Goal: Task Accomplishment & Management: Manage account settings

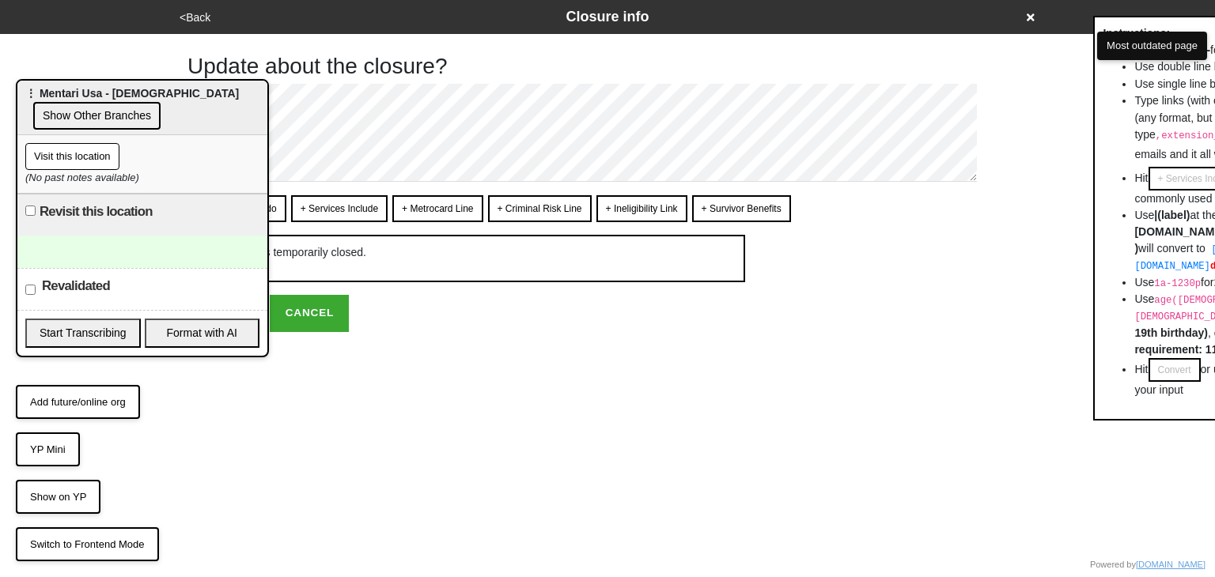
click at [1029, 143] on div "Update about the closure? Convert Undo + Services Include + Metrocard Line + Cr…" at bounding box center [607, 183] width 878 height 298
drag, startPoint x: 1006, startPoint y: 124, endPoint x: 1001, endPoint y: 115, distance: 10.6
click at [1005, 123] on div "Update about the closure? Convert Undo + Services Include + Metrocard Line + Cr…" at bounding box center [607, 183] width 878 height 298
click at [1008, 129] on div "Update about the closure? Convert Undo + Services Include + Metrocard Line + Cr…" at bounding box center [607, 183] width 878 height 298
click at [110, 246] on div at bounding box center [142, 252] width 250 height 32
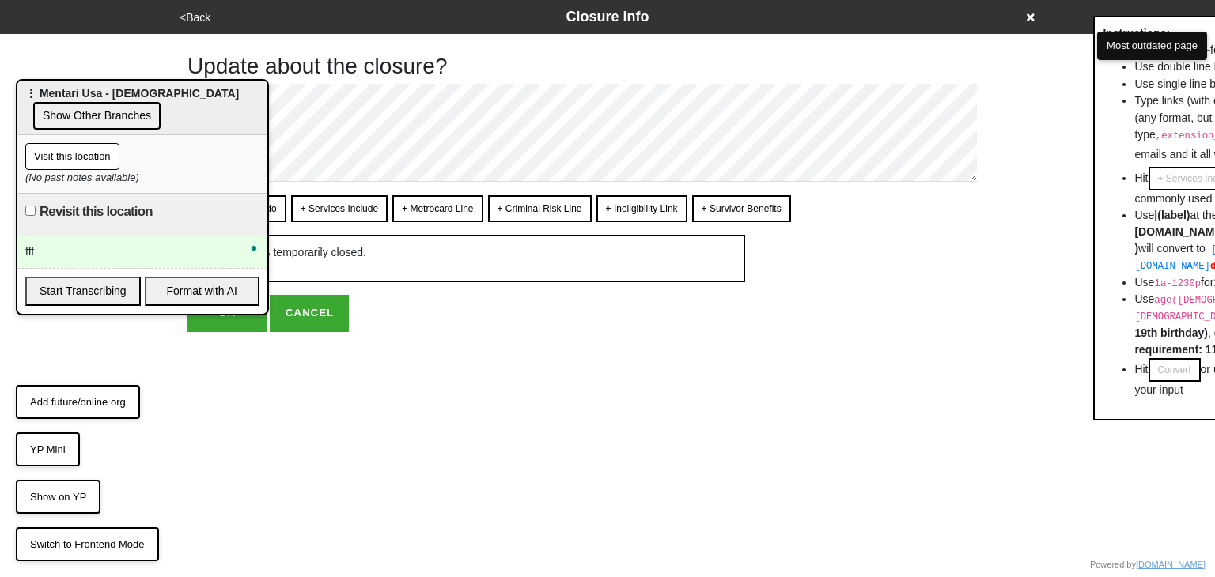
click at [220, 390] on html "<Back Closure info Update about the closure? Convert Undo + Services Include + …" at bounding box center [607, 198] width 1215 height 396
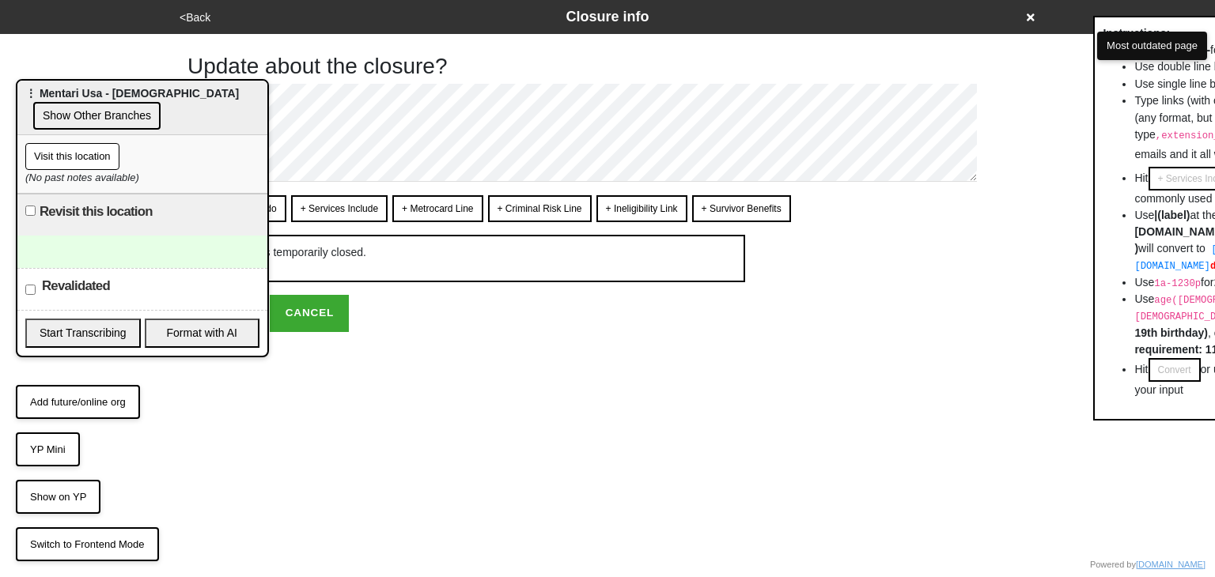
click at [132, 249] on div at bounding box center [142, 252] width 250 height 32
click at [108, 255] on div "To enrich screen reader interactions, please activate Accessibility in Grammarl…" at bounding box center [142, 252] width 250 height 32
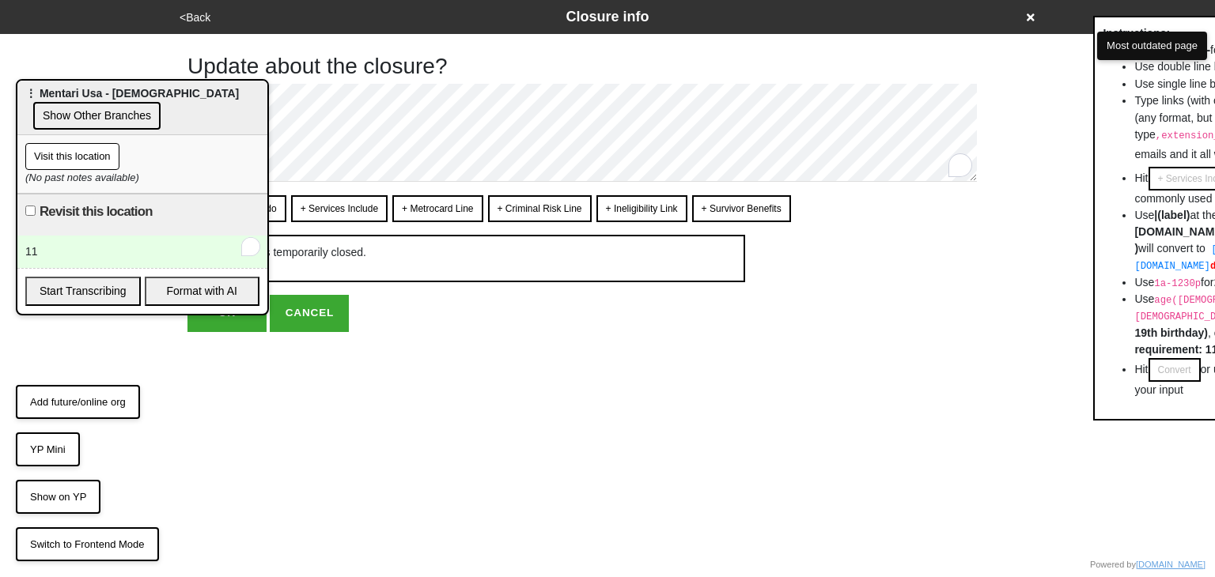
click at [210, 257] on div "11" at bounding box center [142, 252] width 250 height 32
click at [93, 240] on div "1111" at bounding box center [142, 252] width 250 height 32
drag, startPoint x: 58, startPoint y: 327, endPoint x: 73, endPoint y: 267, distance: 61.2
click at [57, 326] on div "<Back Closure info Update about the closure? Convert Undo + Services Include + …" at bounding box center [607, 166] width 1215 height 332
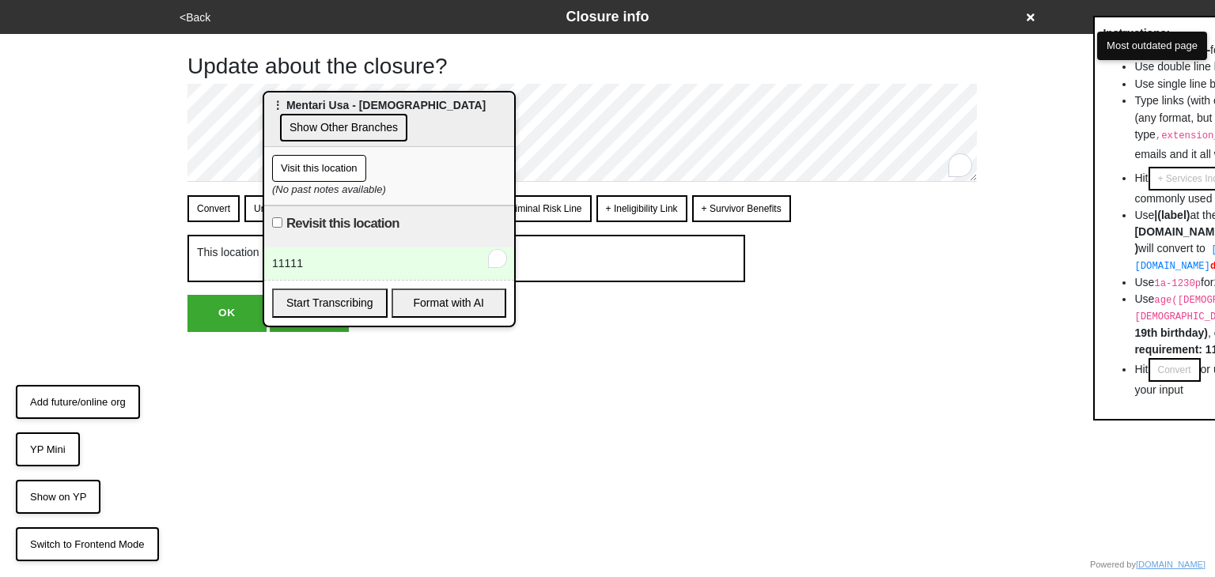
drag, startPoint x: 94, startPoint y: 93, endPoint x: 343, endPoint y: 108, distance: 249.6
click at [342, 105] on span "⋮ Mentari Usa - [DEMOGRAPHIC_DATA]" at bounding box center [379, 105] width 214 height 13
click at [276, 220] on input "Revisit this location" at bounding box center [278, 223] width 10 height 10
checkbox input "true"
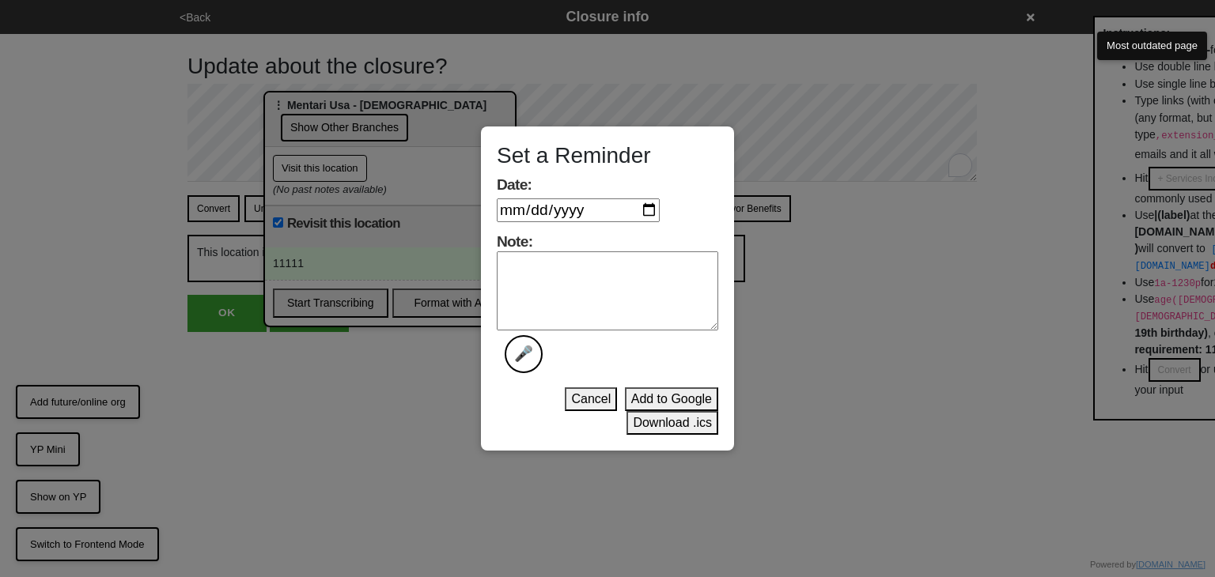
drag, startPoint x: 538, startPoint y: 272, endPoint x: 603, endPoint y: 218, distance: 84.3
click at [554, 265] on textarea "Note: 🎤" at bounding box center [607, 291] width 221 height 79
drag, startPoint x: 639, startPoint y: 209, endPoint x: 650, endPoint y: 210, distance: 11.2
click at [642, 210] on input "Date:" at bounding box center [578, 211] width 163 height 24
click at [655, 210] on input "Date:" at bounding box center [578, 211] width 163 height 24
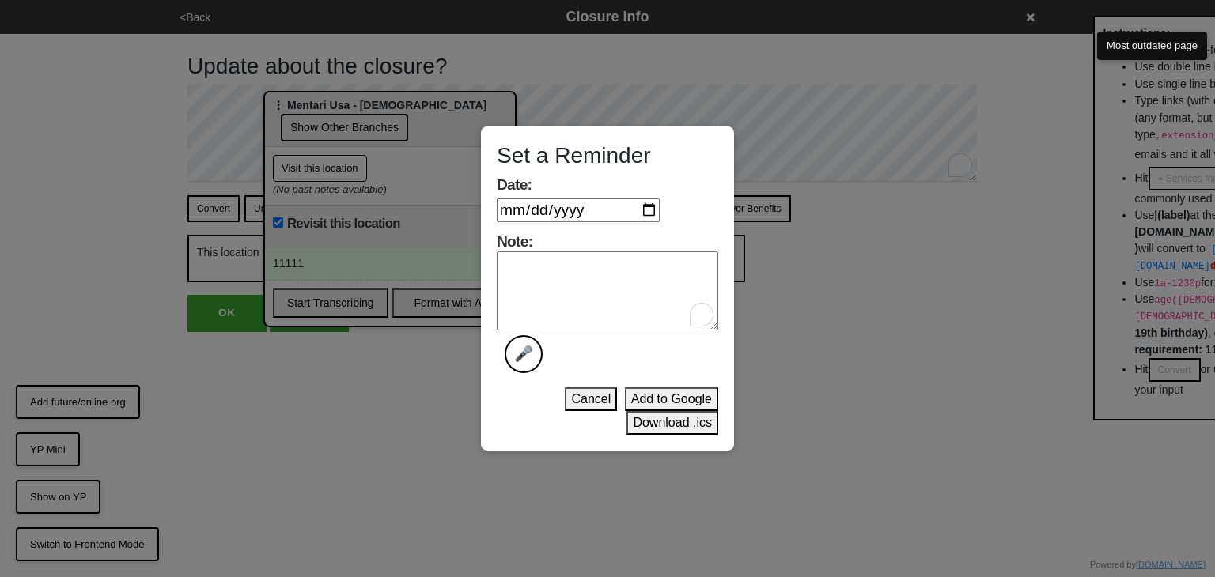
type input "[DATE]"
click at [647, 400] on button "Add to Google" at bounding box center [671, 400] width 93 height 24
click at [569, 322] on textarea "Note: 🎤" at bounding box center [607, 291] width 221 height 79
type textarea "1"
click at [685, 395] on button "Add to Google" at bounding box center [671, 400] width 93 height 24
